Goal: Navigation & Orientation: Find specific page/section

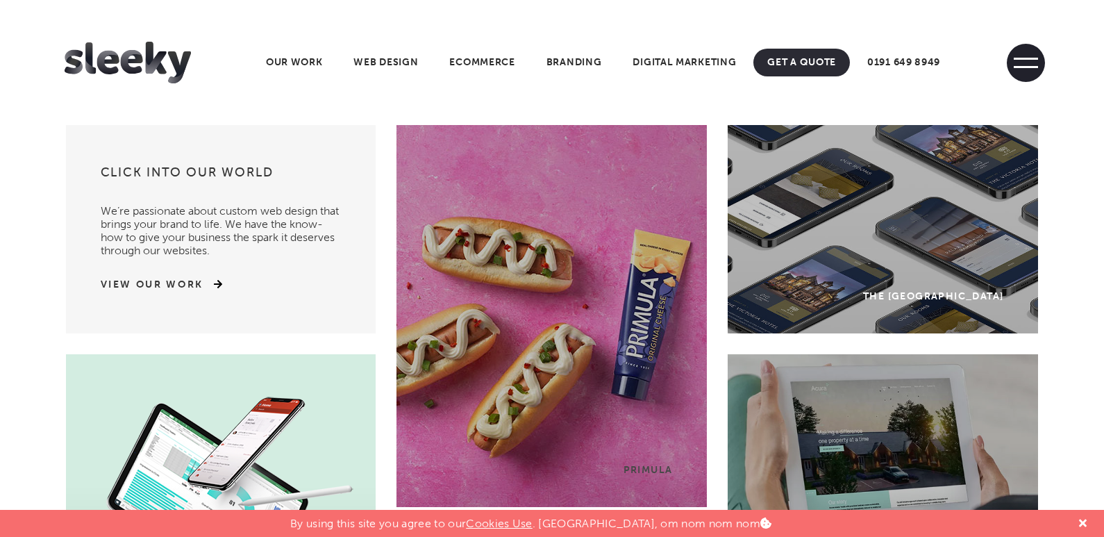
click at [1025, 66] on span at bounding box center [1026, 67] width 24 height 2
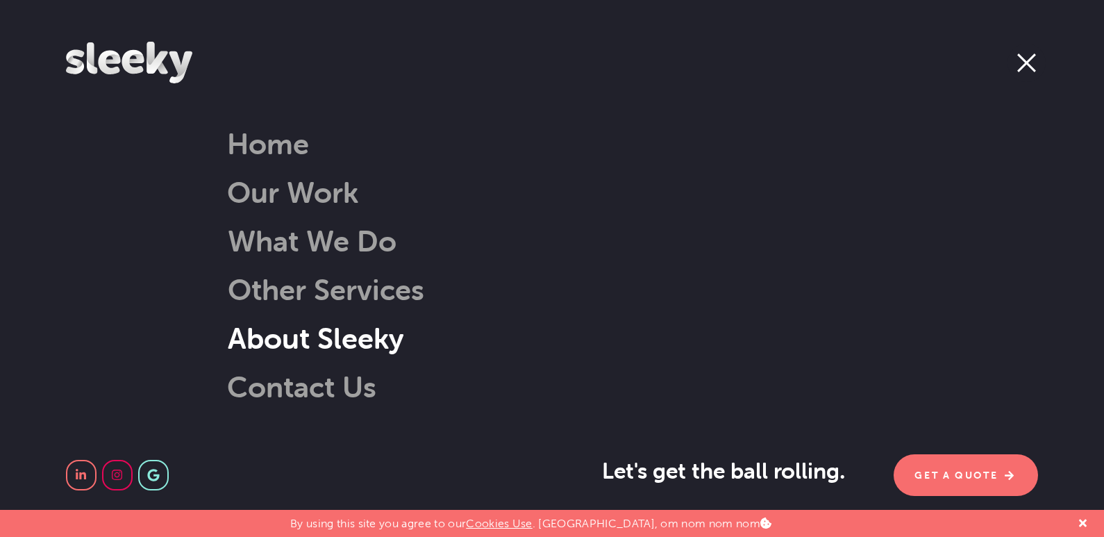
click at [334, 333] on link "About Sleeky" at bounding box center [298, 337] width 212 height 35
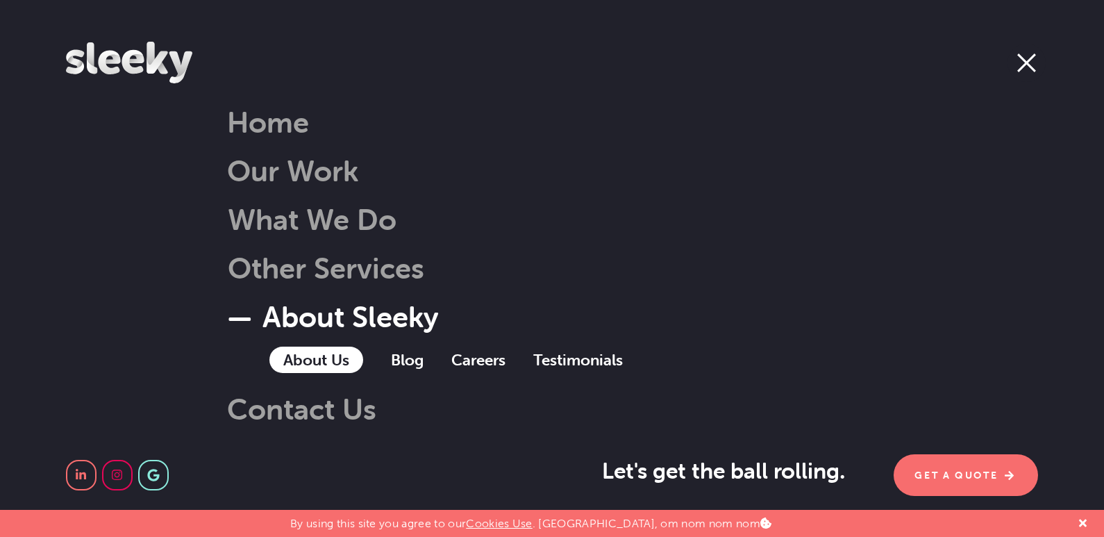
click at [307, 364] on link "About Us" at bounding box center [317, 360] width 94 height 26
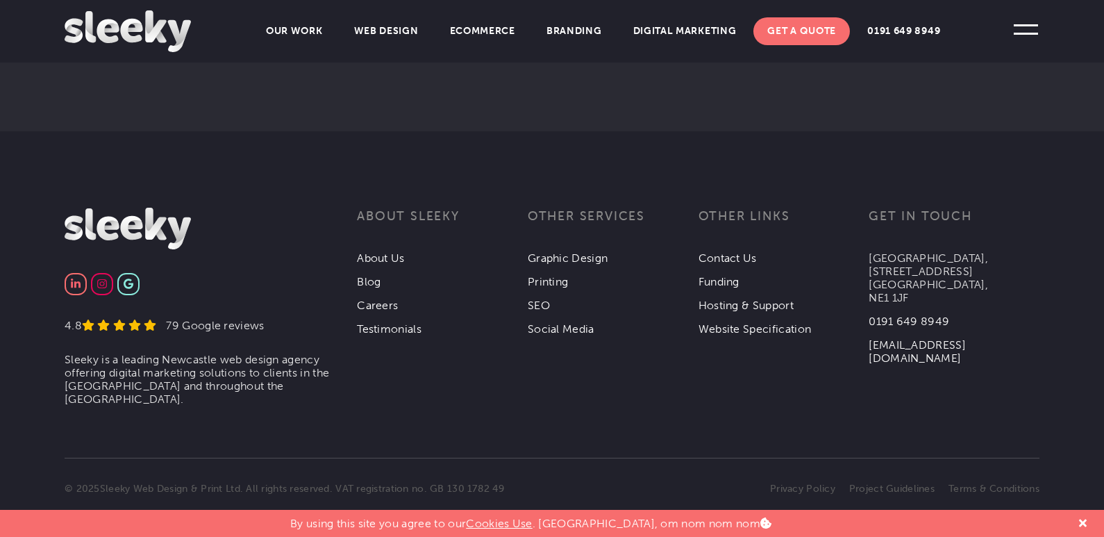
scroll to position [2625, 0]
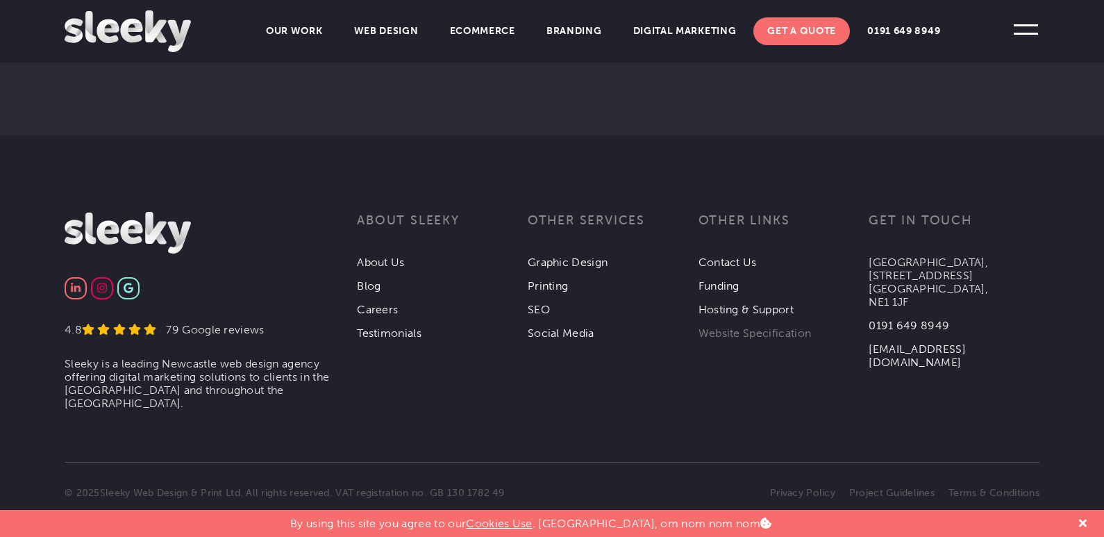
click at [743, 326] on link "Website Specification" at bounding box center [755, 332] width 113 height 13
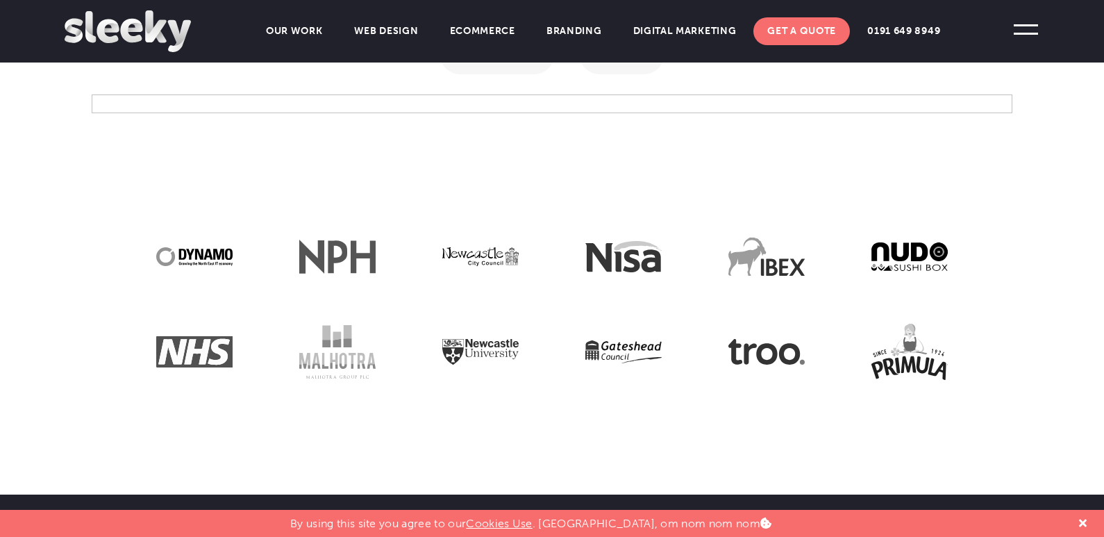
scroll to position [1379, 0]
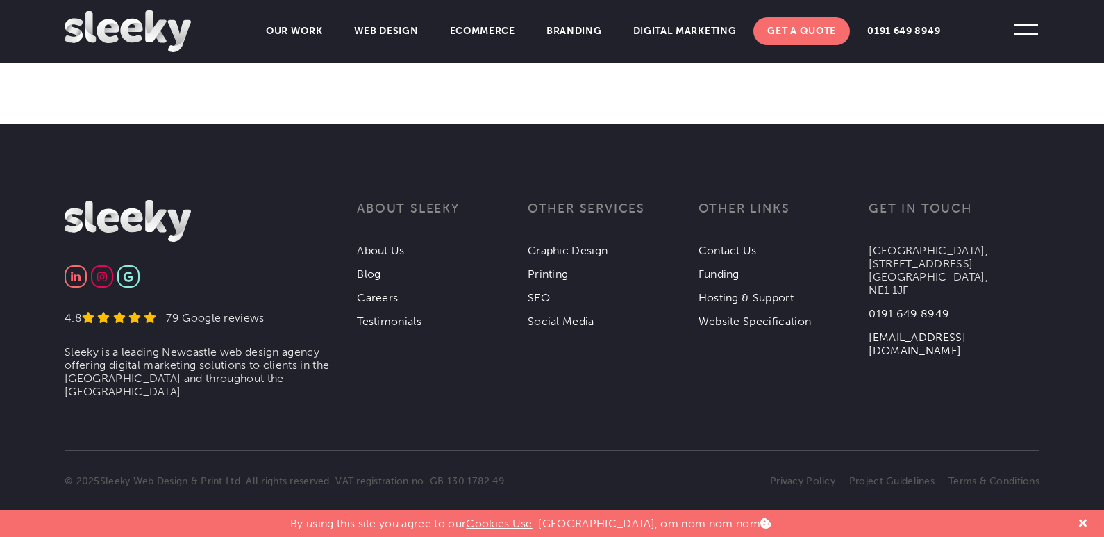
click at [895, 283] on p "Collingwood Buildings, 38 Collingwood St, Newcastle upon Tyne, NE1 1JF" at bounding box center [954, 270] width 171 height 53
copy p "NE1 1JF"
click at [1027, 28] on span at bounding box center [1026, 29] width 38 height 38
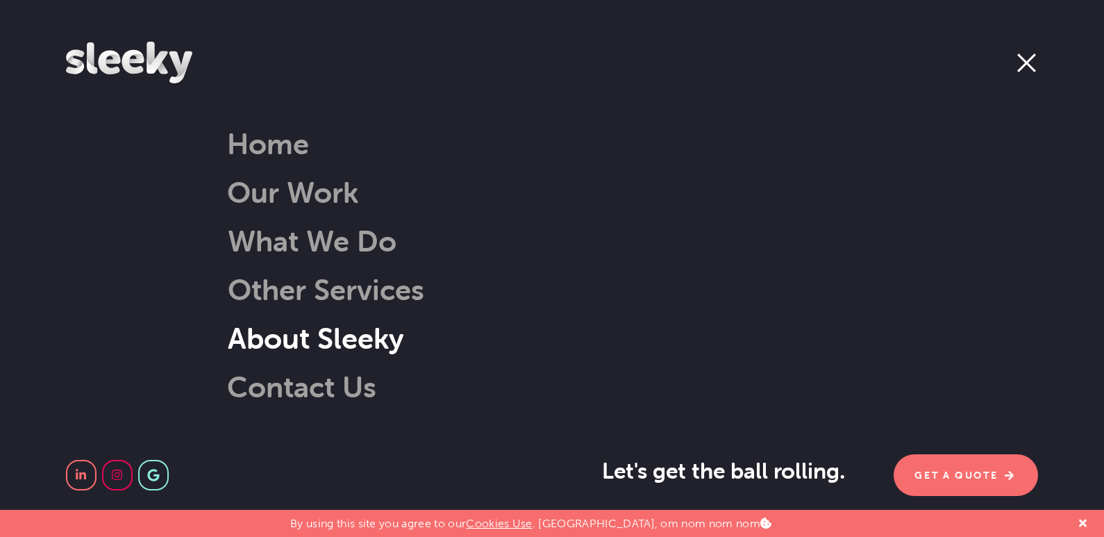
click at [326, 342] on link "About Sleeky" at bounding box center [298, 337] width 212 height 35
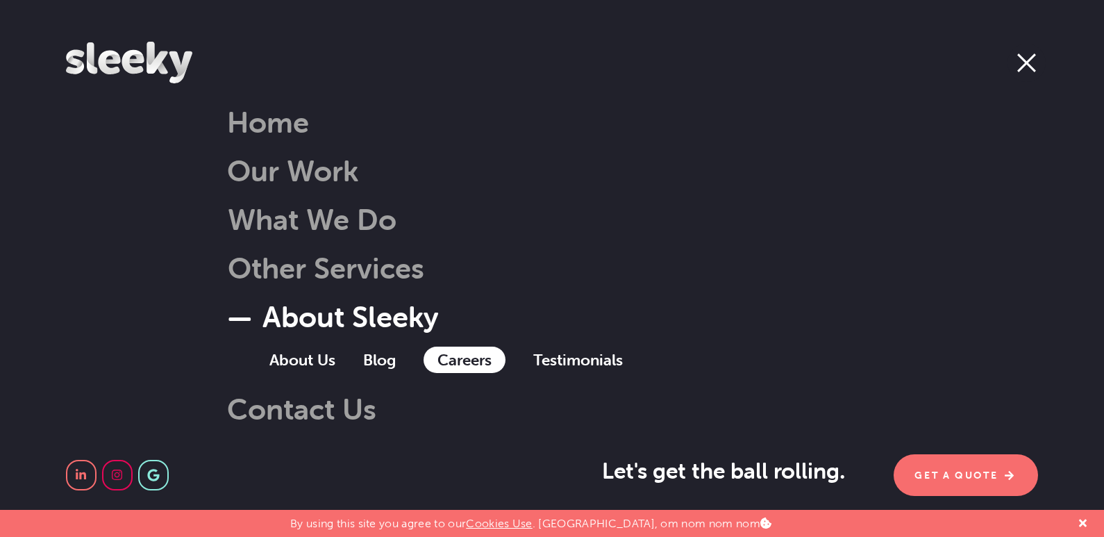
click at [446, 356] on link "Careers" at bounding box center [465, 360] width 82 height 26
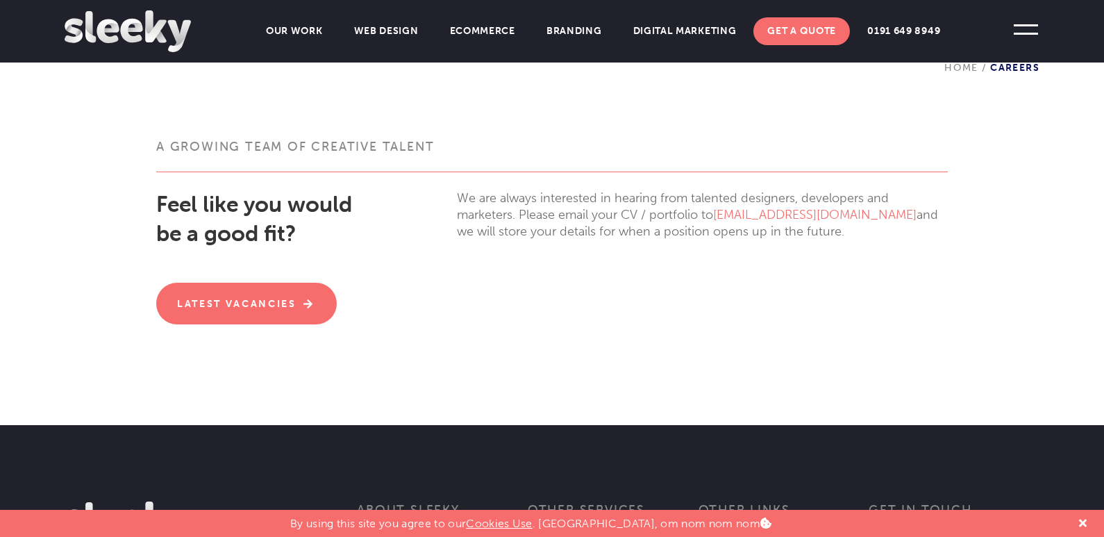
scroll to position [408, 0]
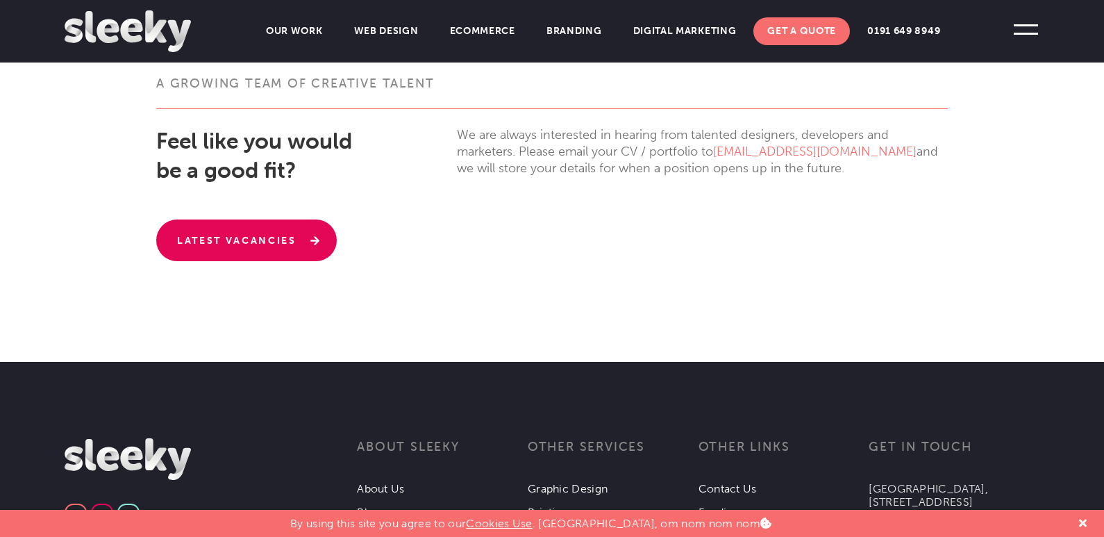
click at [271, 244] on link "Latest Vacancies" at bounding box center [246, 240] width 181 height 42
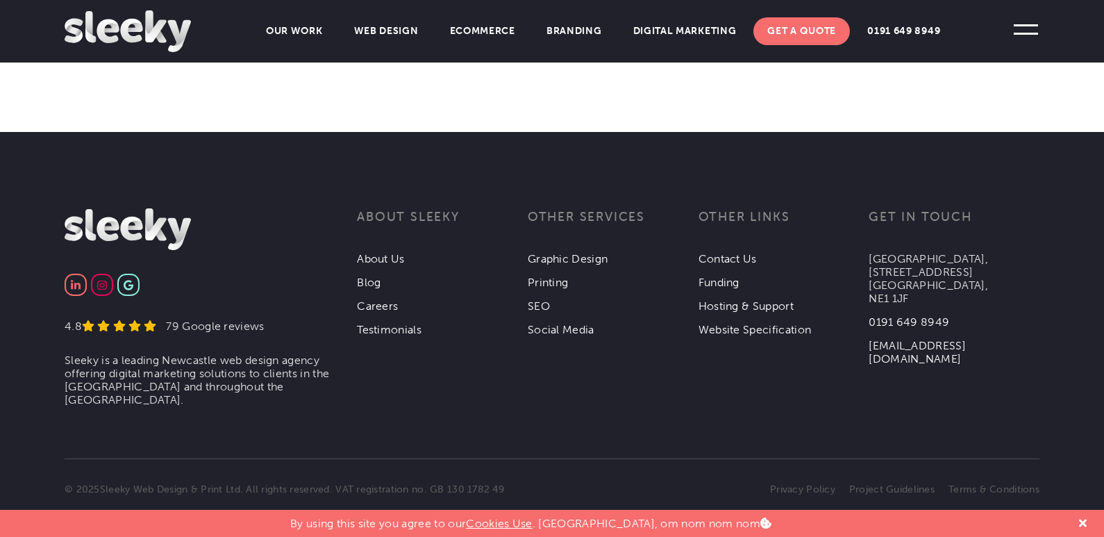
scroll to position [634, 0]
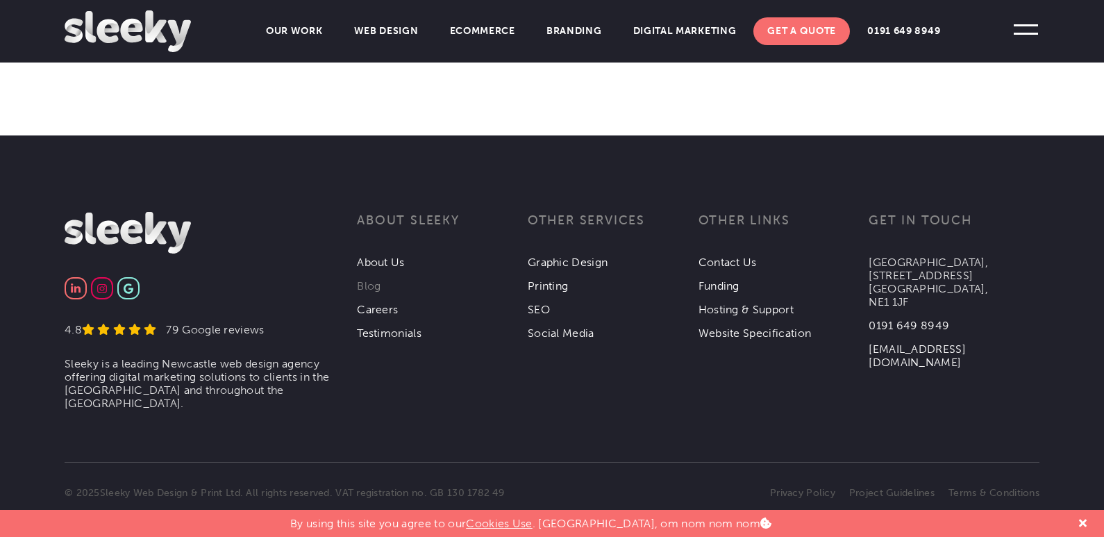
click at [367, 281] on link "Blog" at bounding box center [369, 285] width 24 height 13
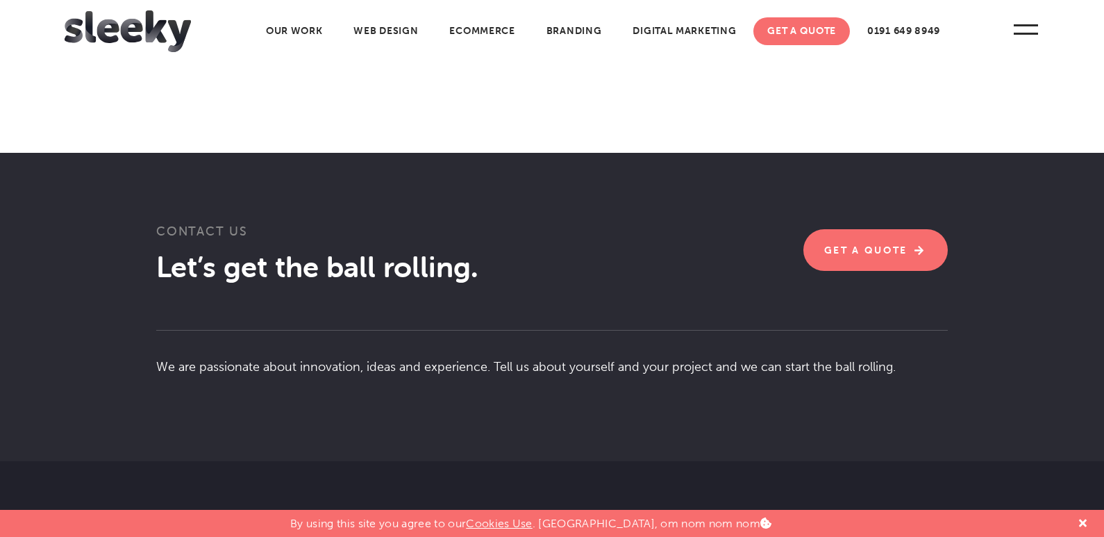
scroll to position [3237, 0]
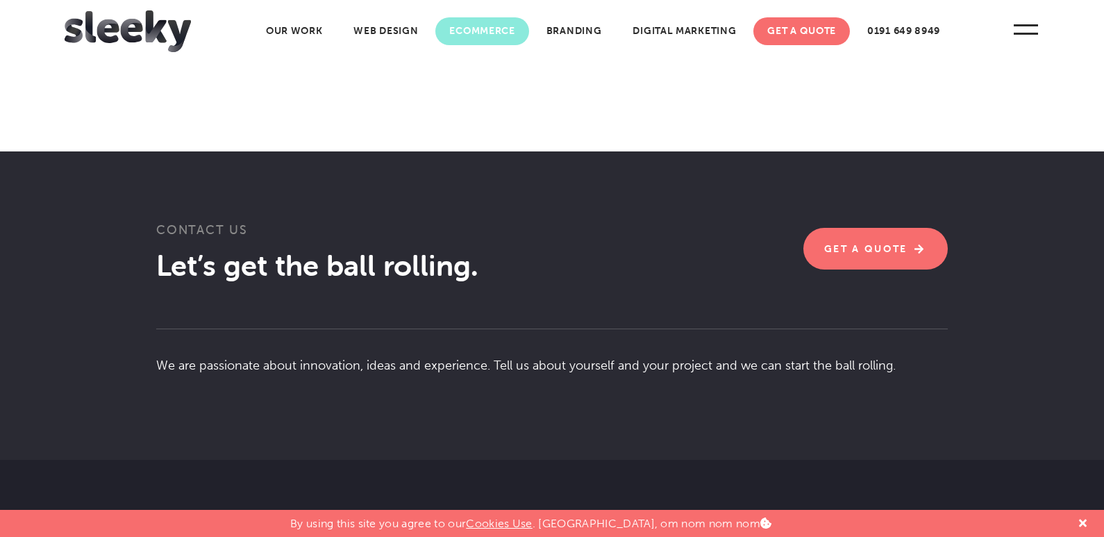
click at [492, 31] on link "Ecommerce" at bounding box center [482, 31] width 93 height 28
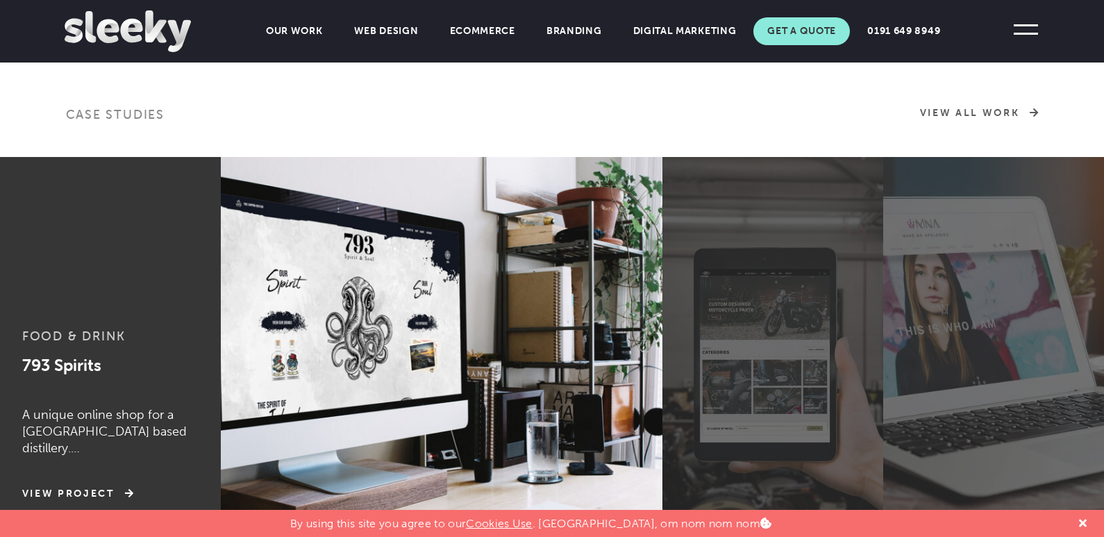
scroll to position [787, 0]
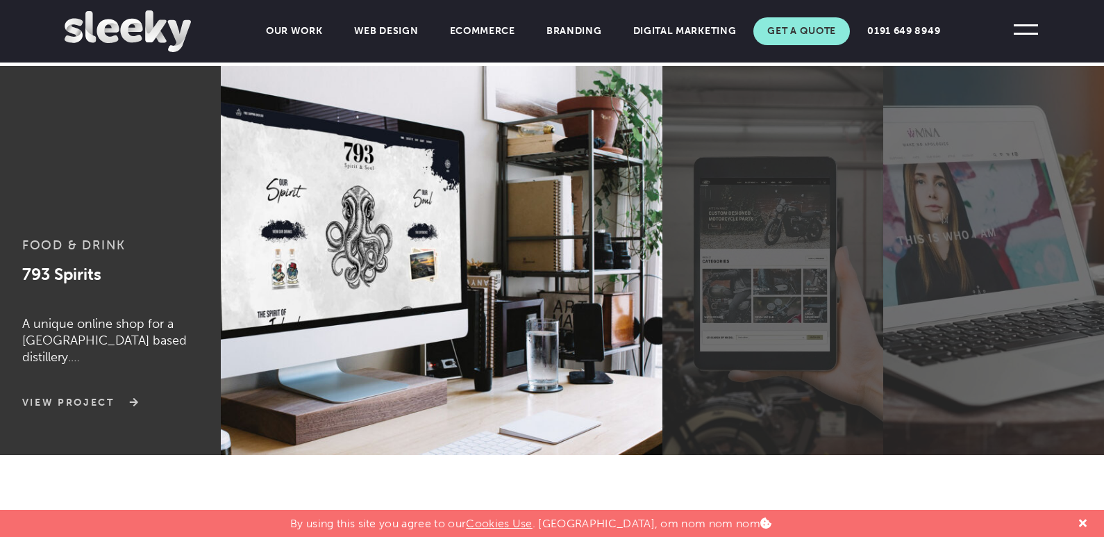
click at [68, 406] on link "View Project" at bounding box center [77, 403] width 111 height 14
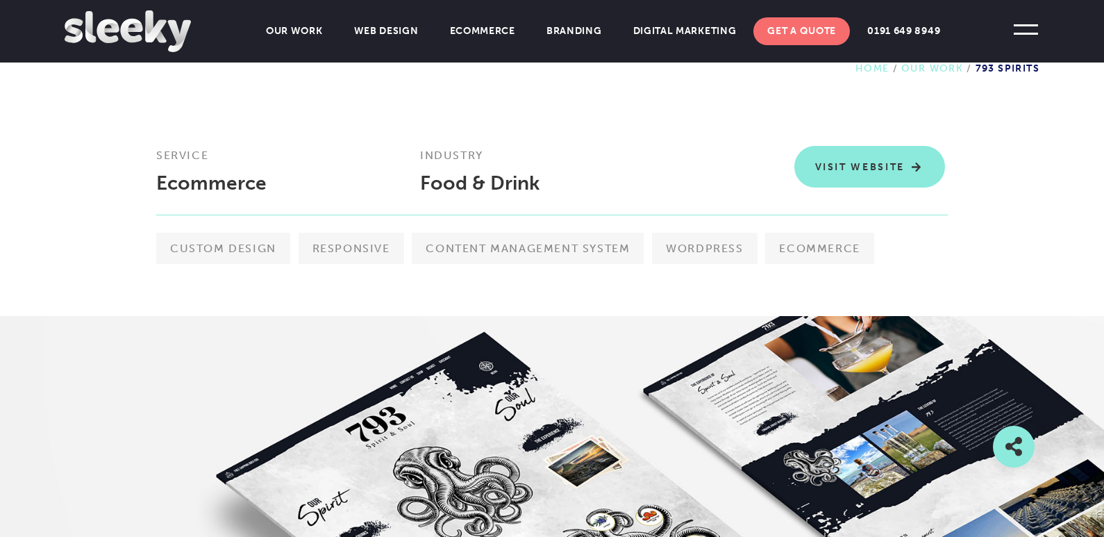
scroll to position [338, 0]
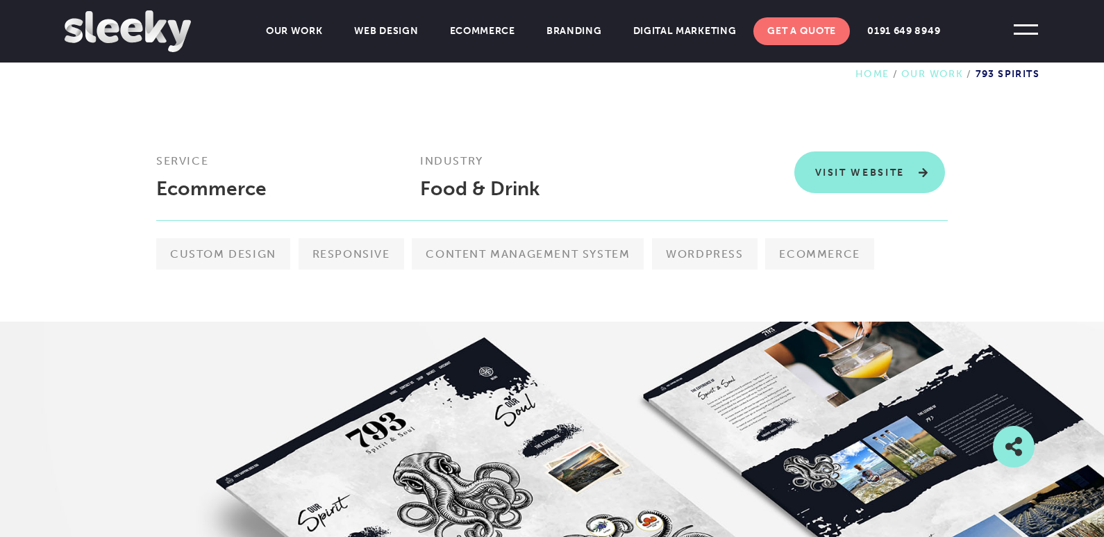
click at [867, 170] on link "Visit Website" at bounding box center [870, 172] width 151 height 42
